Goal: Find specific page/section: Find specific page/section

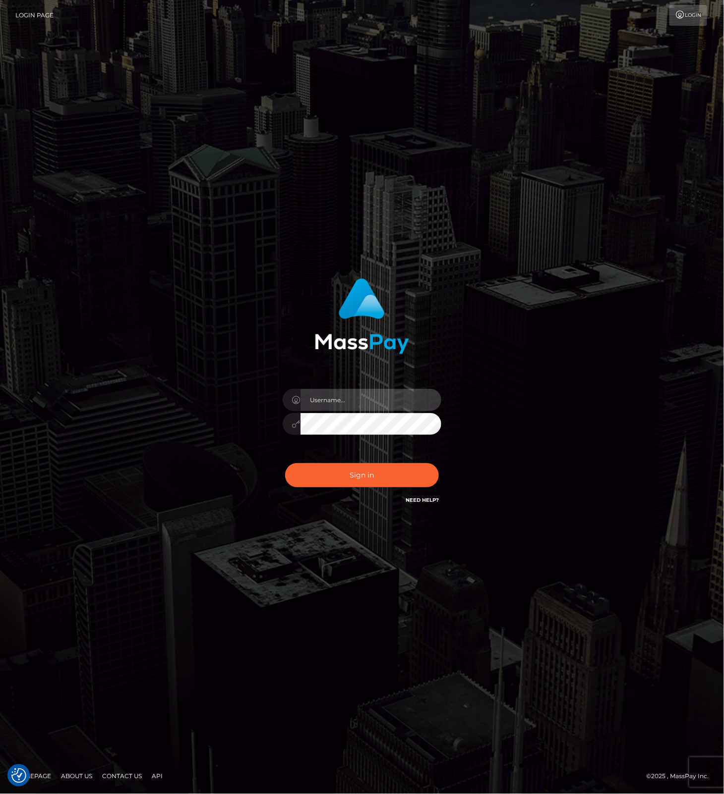
click at [395, 393] on input "text" at bounding box center [370, 400] width 141 height 22
click at [0, 794] on com-1password-button at bounding box center [0, 794] width 0 height 0
type input "leslie.throne"
click at [368, 477] on button "Sign in" at bounding box center [362, 475] width 154 height 24
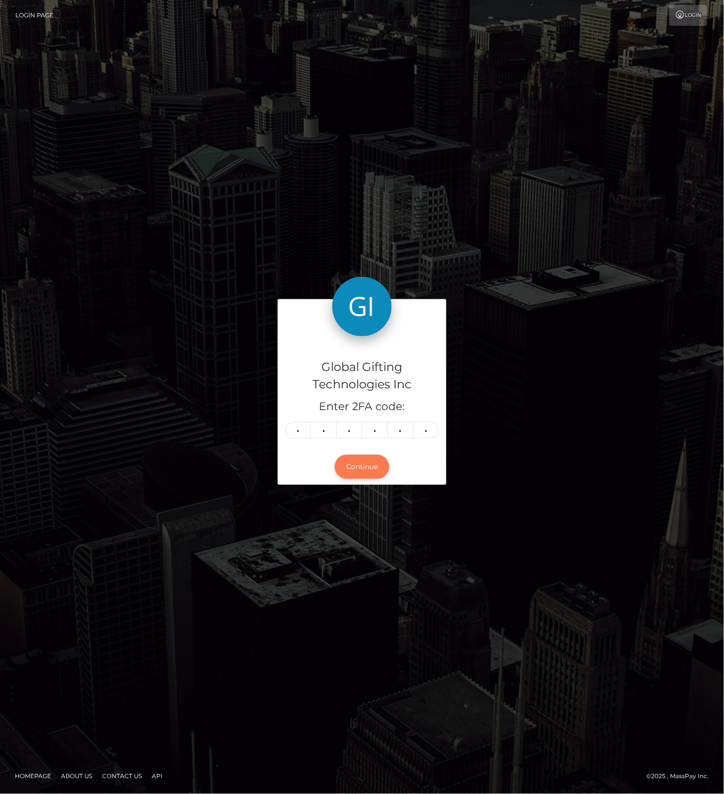
click at [358, 470] on button "Continue" at bounding box center [362, 467] width 55 height 24
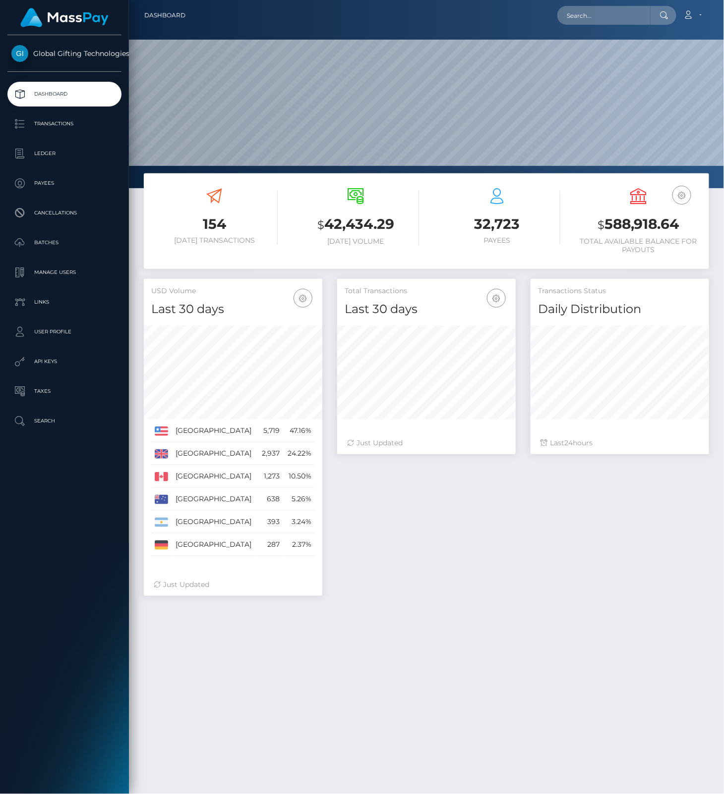
scroll to position [175, 178]
